Goal: Check status: Check status

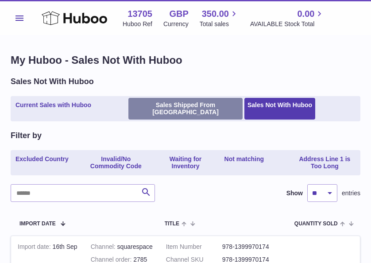
click at [174, 104] on link "Sales Shipped From [GEOGRAPHIC_DATA]" at bounding box center [186, 109] width 114 height 22
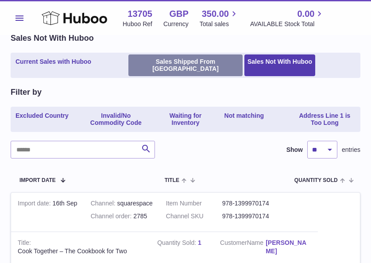
scroll to position [34, 0]
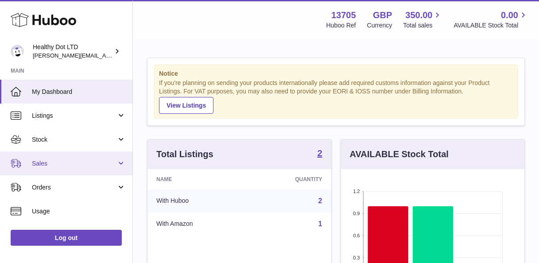
click at [63, 164] on span "Sales" at bounding box center [74, 164] width 85 height 8
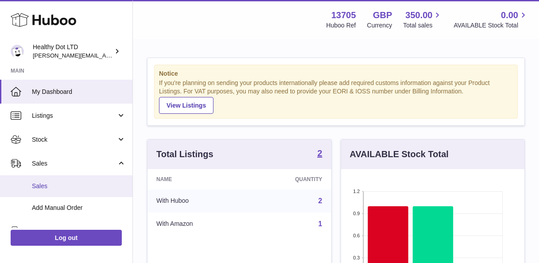
click at [57, 187] on span "Sales" at bounding box center [79, 186] width 94 height 8
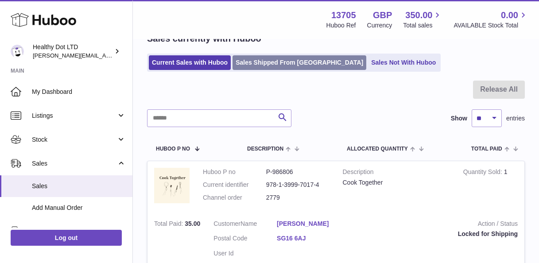
click at [281, 60] on link "Sales Shipped From [GEOGRAPHIC_DATA]" at bounding box center [300, 62] width 134 height 15
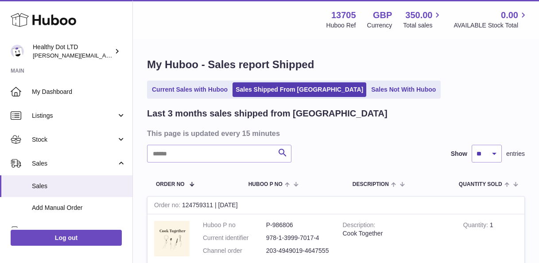
click at [193, 145] on input "text" at bounding box center [219, 154] width 145 height 18
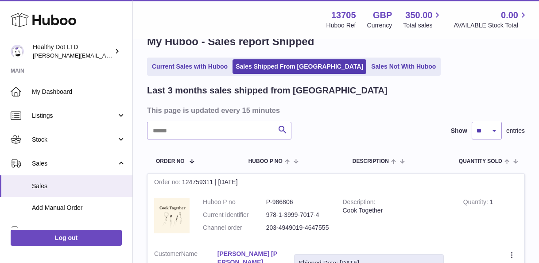
scroll to position [23, 0]
type input "*****"
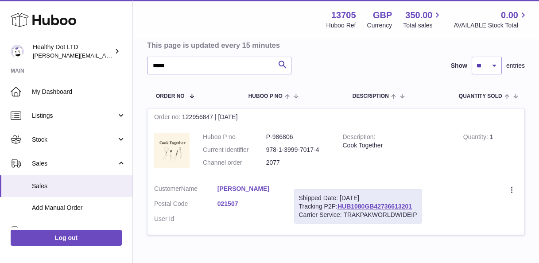
scroll to position [90, 0]
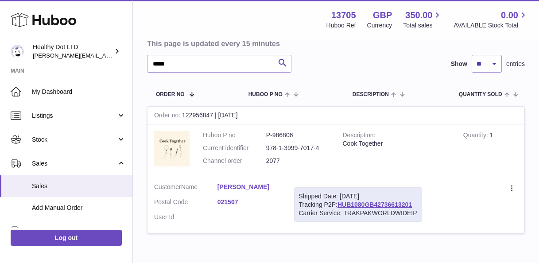
click at [258, 187] on link "[PERSON_NAME]" at bounding box center [249, 187] width 63 height 8
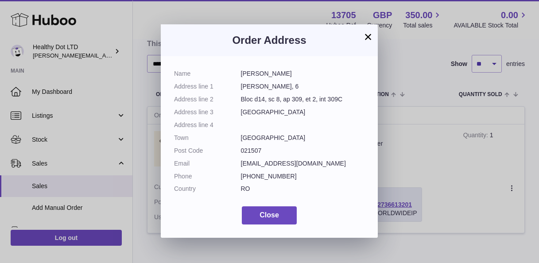
click at [369, 31] on button "×" at bounding box center [368, 36] width 11 height 11
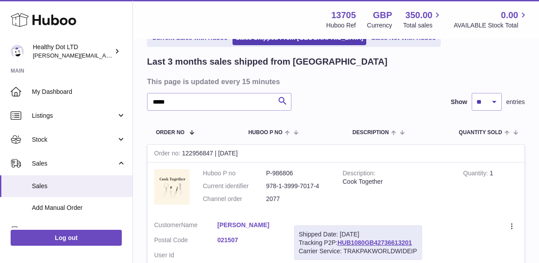
scroll to position [0, 0]
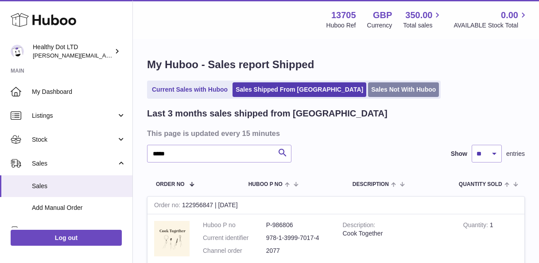
click at [368, 88] on link "Sales Not With Huboo" at bounding box center [403, 89] width 71 height 15
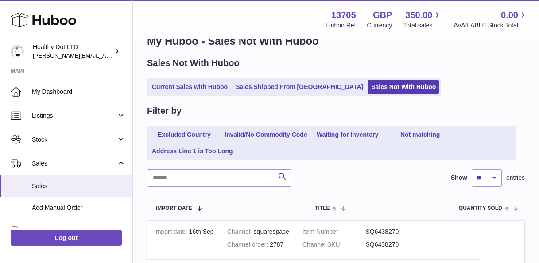
scroll to position [27, 0]
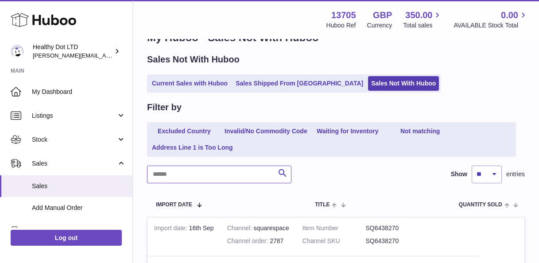
click at [213, 177] on input "text" at bounding box center [219, 175] width 145 height 18
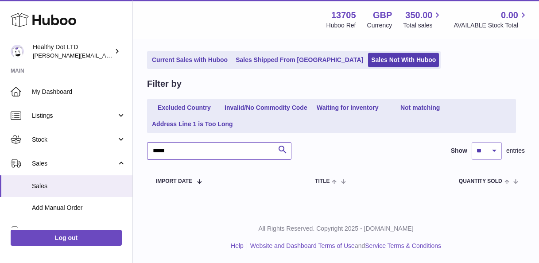
scroll to position [51, 0]
click at [155, 150] on input "*****" at bounding box center [219, 151] width 145 height 18
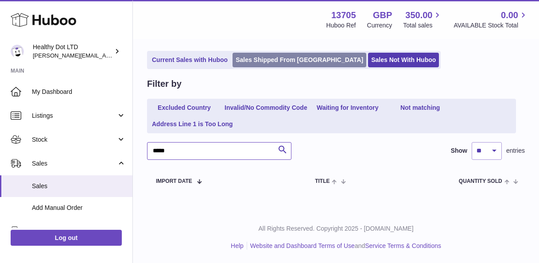
type input "*****"
click at [262, 59] on link "Sales Shipped From [GEOGRAPHIC_DATA]" at bounding box center [300, 60] width 134 height 15
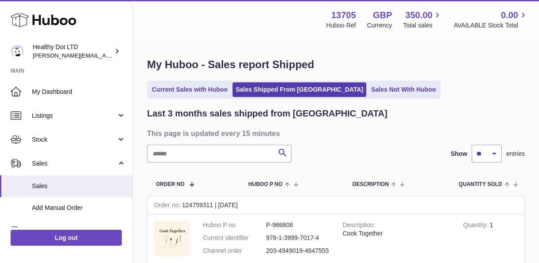
scroll to position [43, 0]
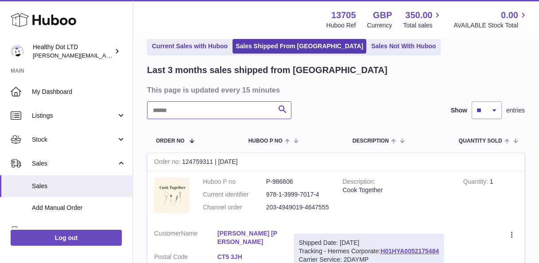
click at [200, 114] on input "text" at bounding box center [219, 111] width 145 height 18
paste input "**********"
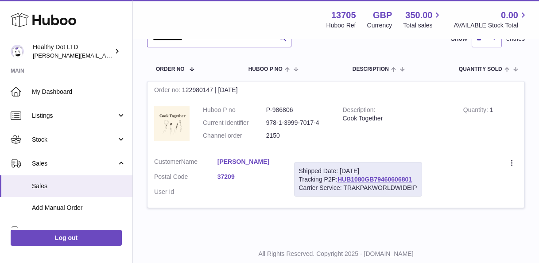
scroll to position [122, 0]
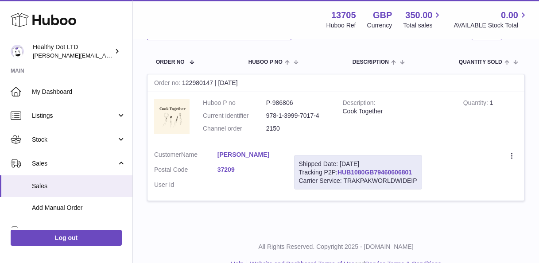
type input "**********"
click at [388, 172] on link "HUB1080GB79460606801" at bounding box center [375, 172] width 74 height 7
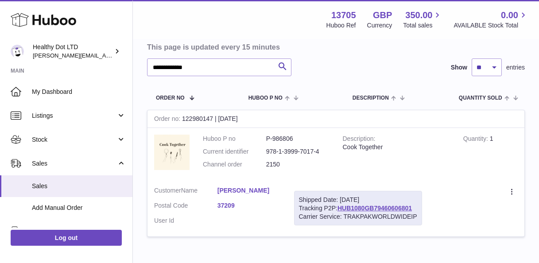
scroll to position [85, 0]
